Goal: Task Accomplishment & Management: Use online tool/utility

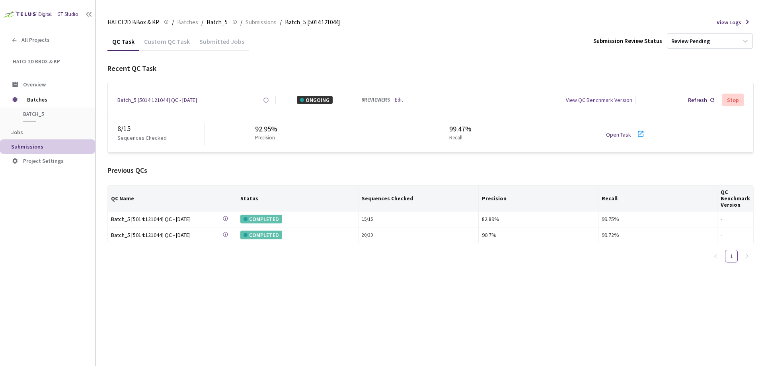
click at [617, 134] on link "Open Task" at bounding box center [618, 134] width 25 height 7
click at [226, 42] on div "Submitted Jobs" at bounding box center [222, 44] width 54 height 14
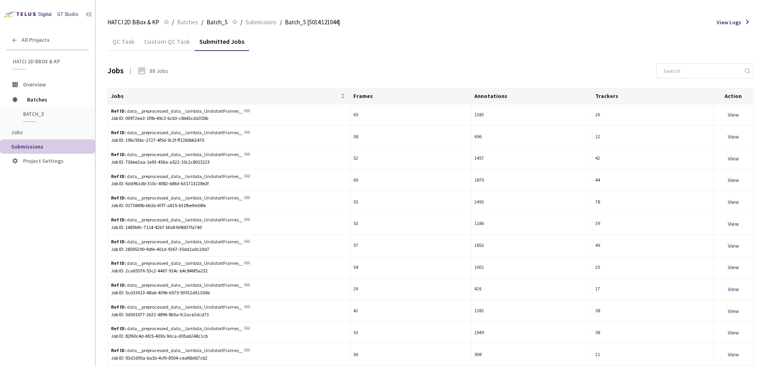
click at [126, 45] on div "QC Task" at bounding box center [123, 44] width 32 height 14
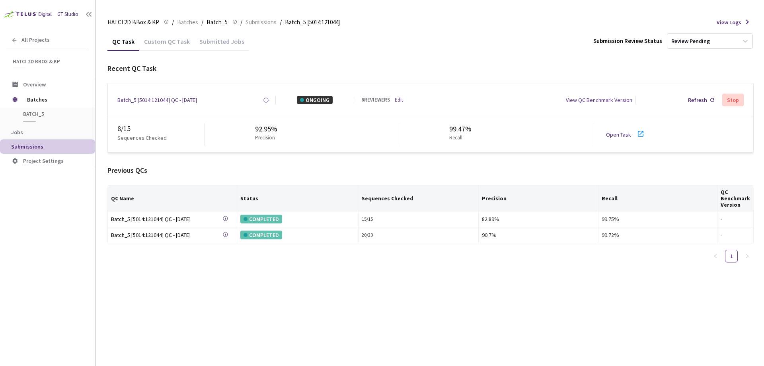
click at [218, 45] on div "Submitted Jobs" at bounding box center [222, 44] width 54 height 14
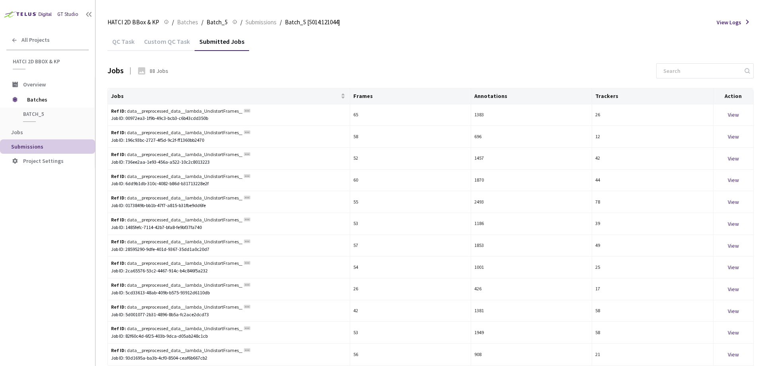
click at [172, 37] on div "Custom QC Task" at bounding box center [166, 40] width 55 height 17
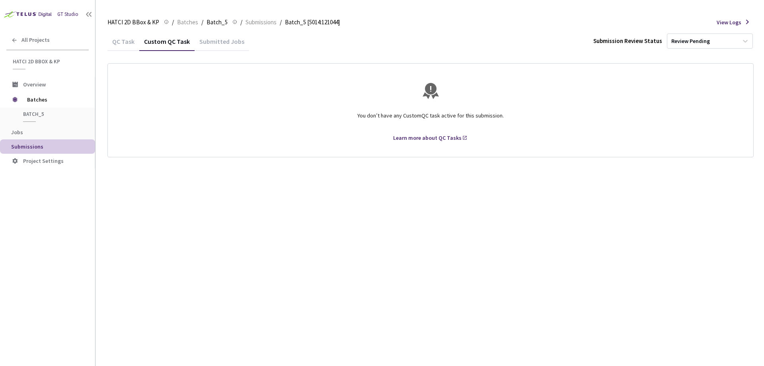
click at [121, 37] on div "QC Task" at bounding box center [123, 44] width 32 height 14
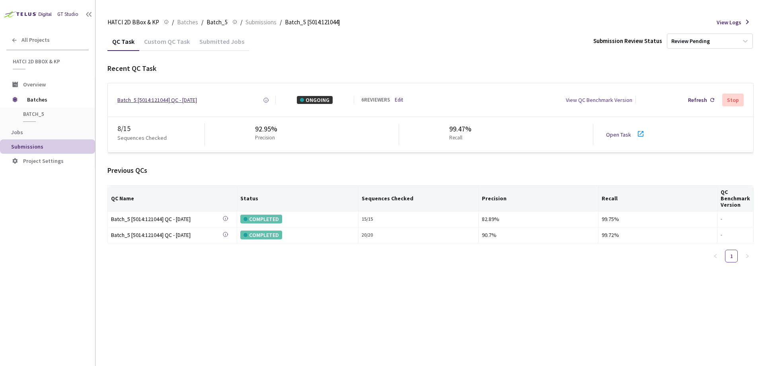
click at [148, 98] on div "Batch_5 [5014:121044] QC - [DATE] Created at [DATE] 11:57 AM EDT Created by [PE…" at bounding box center [430, 99] width 645 height 33
click at [148, 98] on div "Batch_5 [5014:121044] QC - [DATE]" at bounding box center [157, 100] width 80 height 8
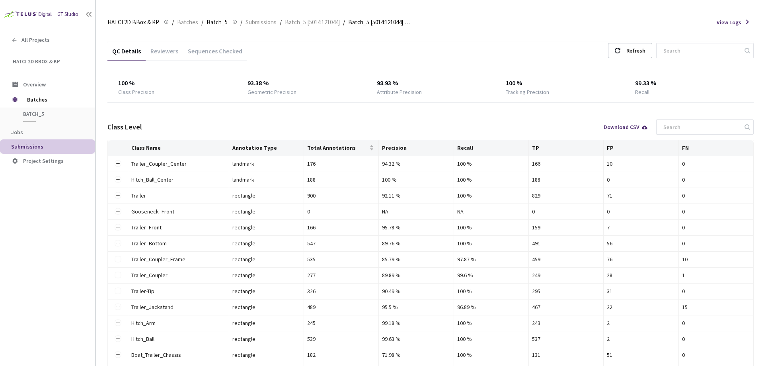
click at [171, 53] on div "Reviewers" at bounding box center [164, 54] width 37 height 14
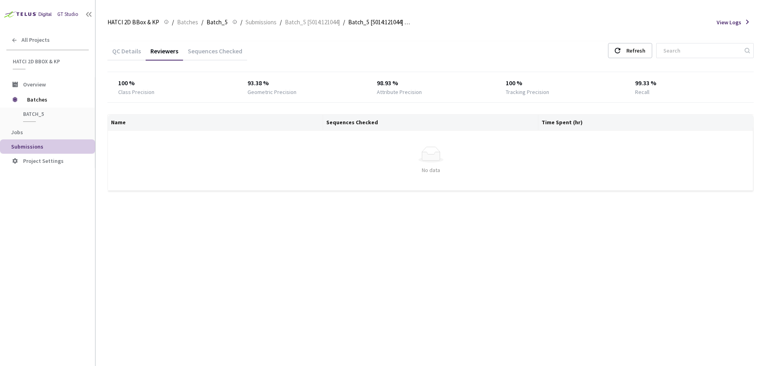
click at [211, 51] on div "Sequences Checked" at bounding box center [215, 54] width 64 height 14
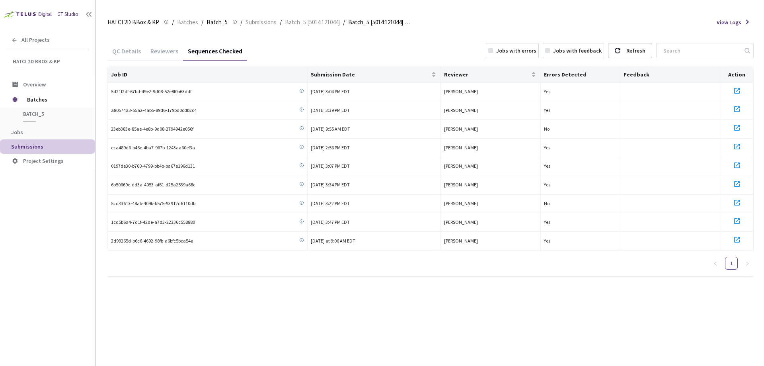
click at [45, 143] on span "Submissions" at bounding box center [50, 146] width 78 height 7
click at [26, 147] on span "Submissions" at bounding box center [27, 146] width 32 height 7
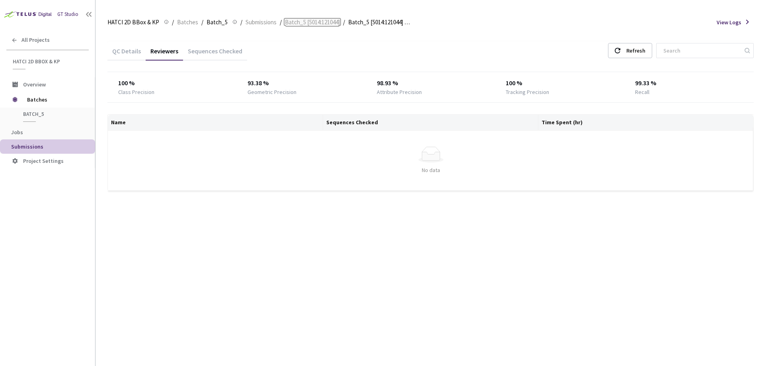
click at [298, 21] on span "Batch_5 [5014:121044]" at bounding box center [312, 23] width 55 height 10
